Goal: Check status: Check status

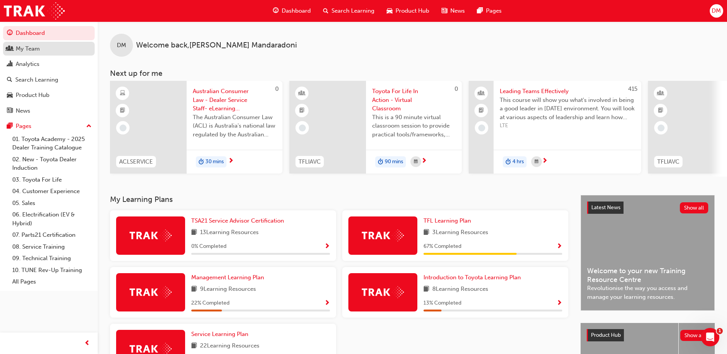
click at [29, 46] on div "My Team" at bounding box center [28, 48] width 24 height 9
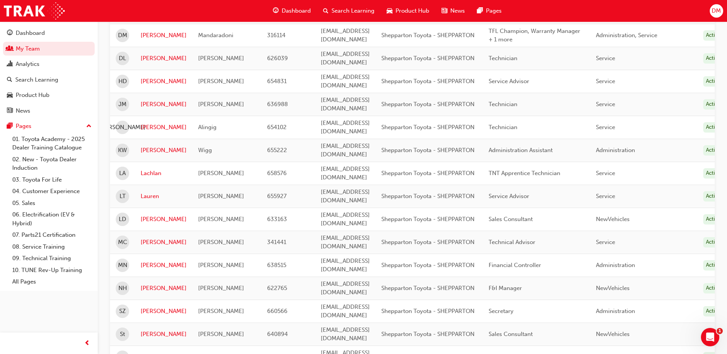
scroll to position [376, 0]
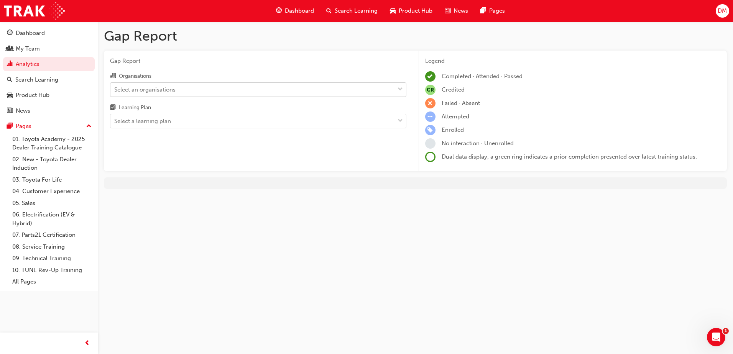
click at [203, 90] on div "Select an organisations" at bounding box center [252, 89] width 284 height 13
click at [115, 90] on input "Organisations Select an organisations" at bounding box center [114, 89] width 1 height 7
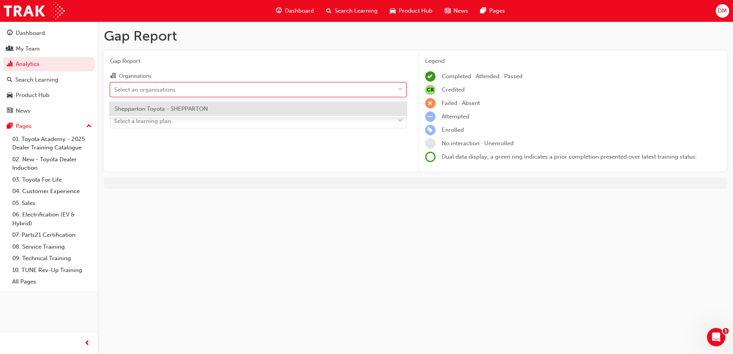
click at [174, 112] on span "Shepparton Toyota - SHEPPARTON" at bounding box center [161, 108] width 93 height 7
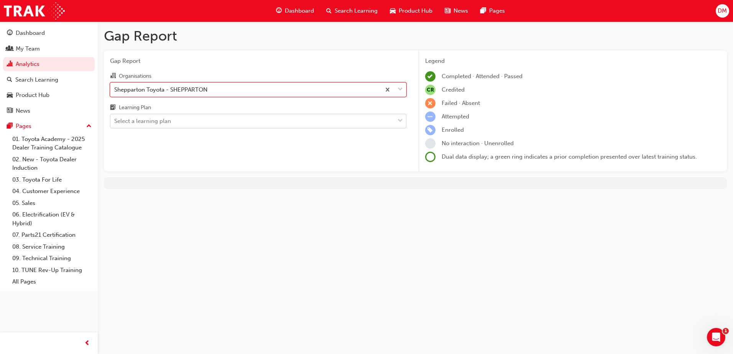
click at [146, 119] on div "Select a learning plan" at bounding box center [142, 121] width 57 height 9
click at [115, 119] on input "Learning Plan Select a learning plan" at bounding box center [114, 121] width 1 height 7
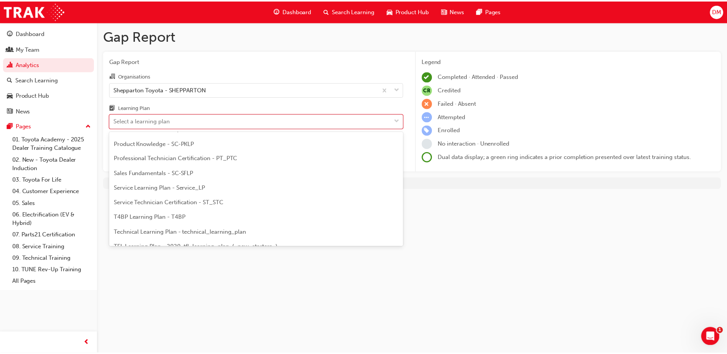
scroll to position [268, 0]
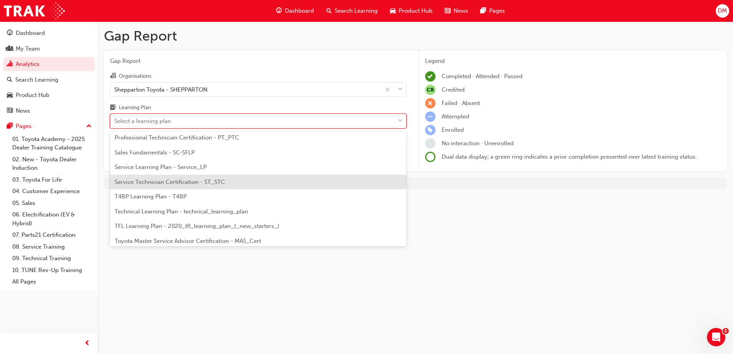
click at [185, 182] on span "Service Technician Certification - ST_STC" at bounding box center [170, 182] width 110 height 7
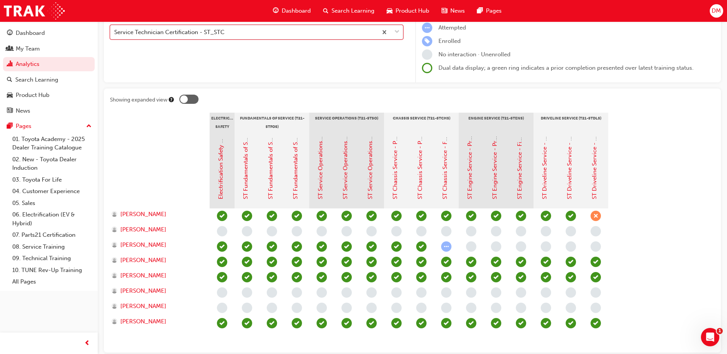
scroll to position [92, 0]
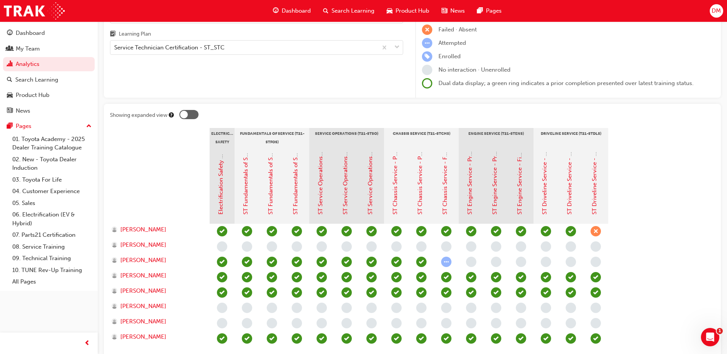
scroll to position [77, 0]
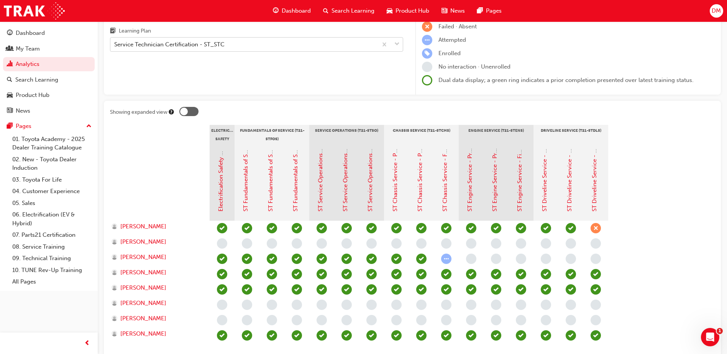
click at [226, 48] on div "Service Technician Certification - ST_STC" at bounding box center [243, 44] width 267 height 13
click at [115, 48] on input "Learning Plan Service Technician Certification - ST_STC" at bounding box center [114, 44] width 1 height 7
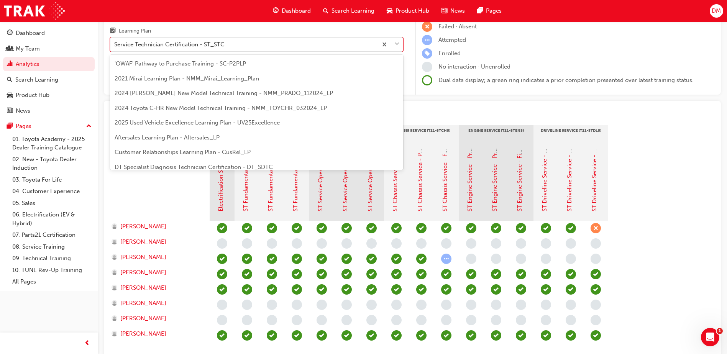
scroll to position [217, 0]
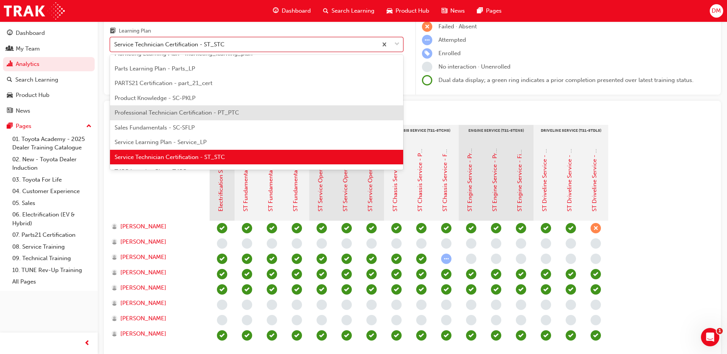
click at [169, 112] on span "Professional Technician Certification - PT_PTC" at bounding box center [177, 112] width 125 height 7
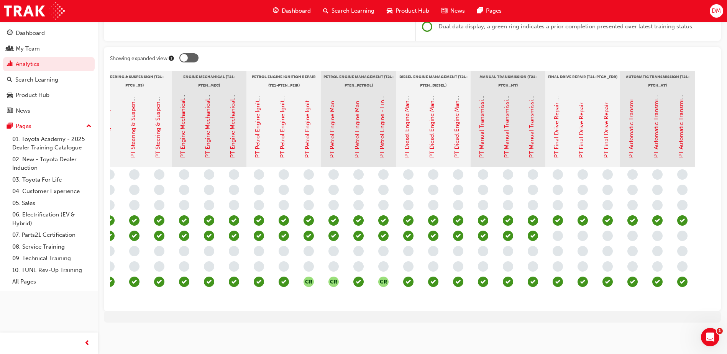
scroll to position [0, 491]
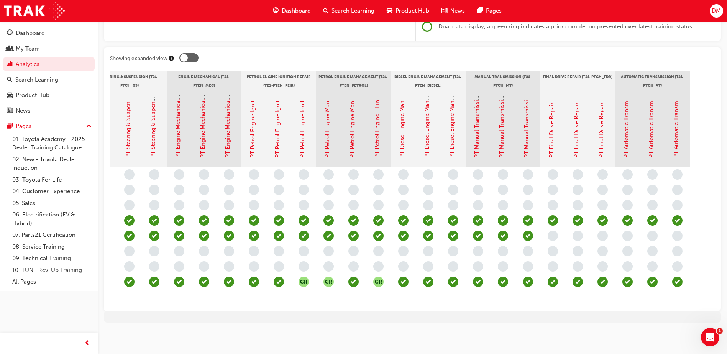
click at [673, 333] on div "Gap Report Gap Report Organisations Shepparton Toyota - SHEPPARTON Learning Pla…" at bounding box center [412, 113] width 629 height 444
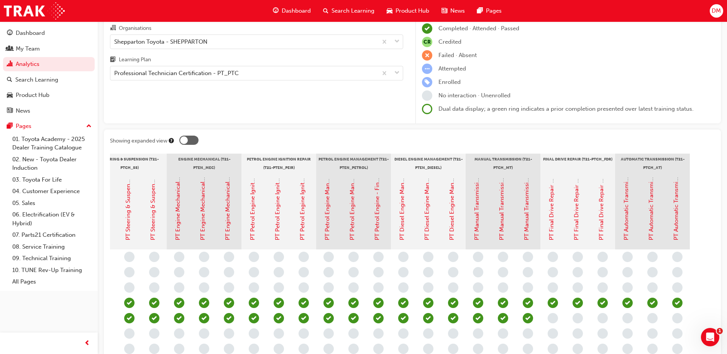
scroll to position [0, 0]
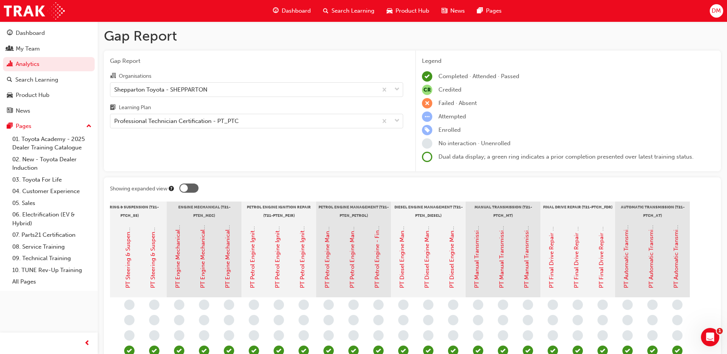
click at [642, 87] on div "CR Credited" at bounding box center [568, 90] width 293 height 10
click at [166, 117] on div "Professional Technician Certification - PT_PTC" at bounding box center [176, 121] width 125 height 9
click at [115, 118] on input "Learning Plan Professional Technician Certification - PT_PTC" at bounding box center [114, 121] width 1 height 7
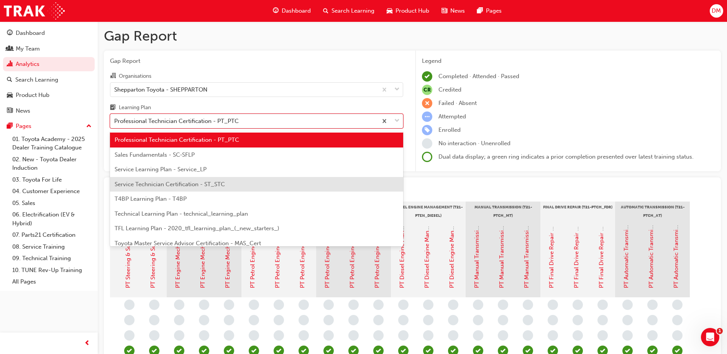
scroll to position [254, 0]
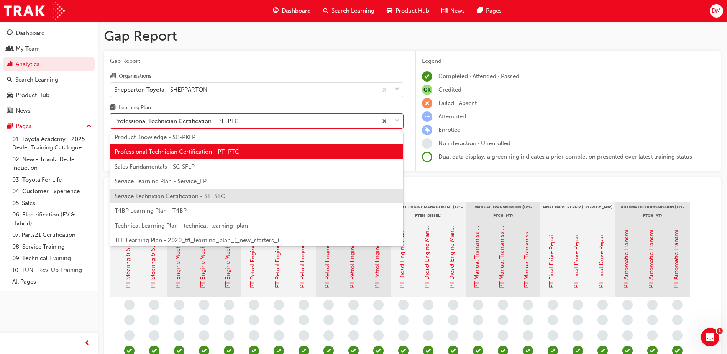
click at [164, 196] on span "Service Technician Certification - ST_STC" at bounding box center [170, 196] width 110 height 7
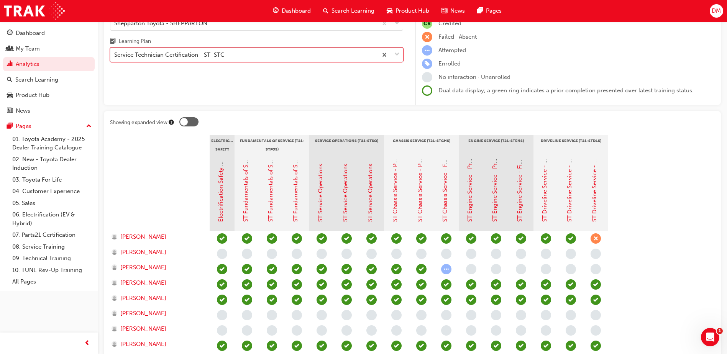
scroll to position [77, 0]
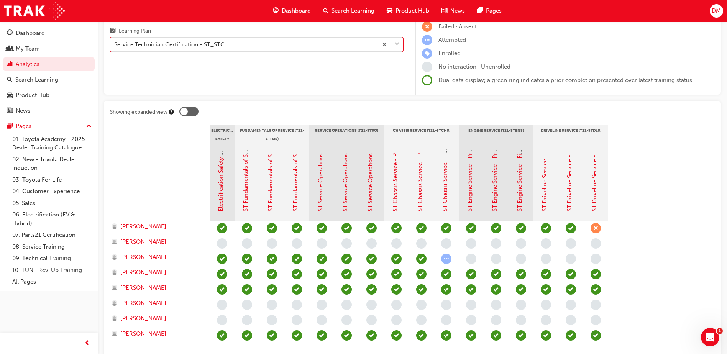
click at [665, 47] on div "Legend Completed · Attended · Passed CR Credited Failed · Absent Attempted Enro…" at bounding box center [568, 33] width 293 height 106
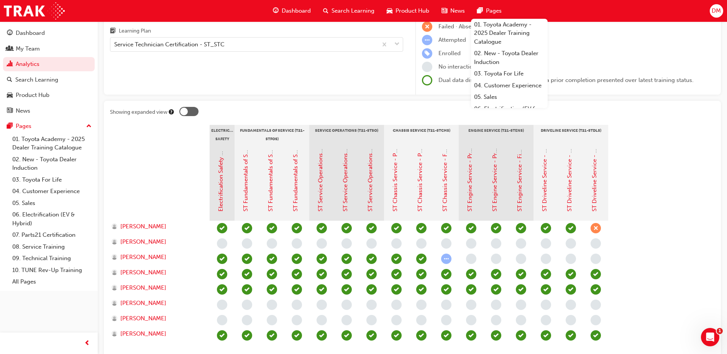
click at [254, 77] on div "Gap Report Organisations Shepparton Toyota - SHEPPARTON Learning Plan Service T…" at bounding box center [256, 34] width 305 height 121
click at [281, 74] on div "Gap Report Organisations Shepparton Toyota - SHEPPARTON Learning Plan Service T…" at bounding box center [256, 34] width 305 height 121
